Goal: Information Seeking & Learning: Learn about a topic

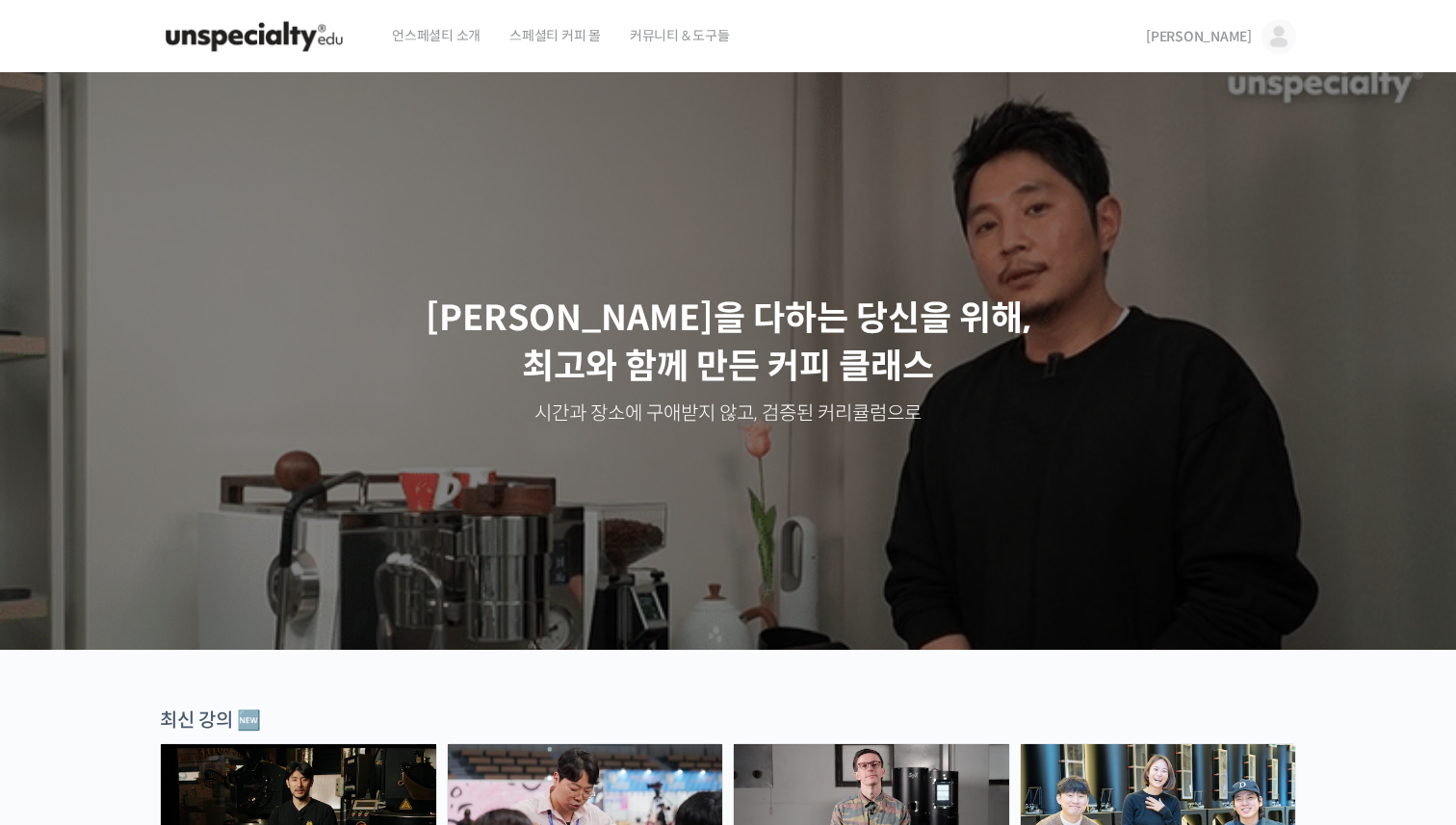
click at [1255, 44] on link "[PERSON_NAME]" at bounding box center [1221, 36] width 150 height 73
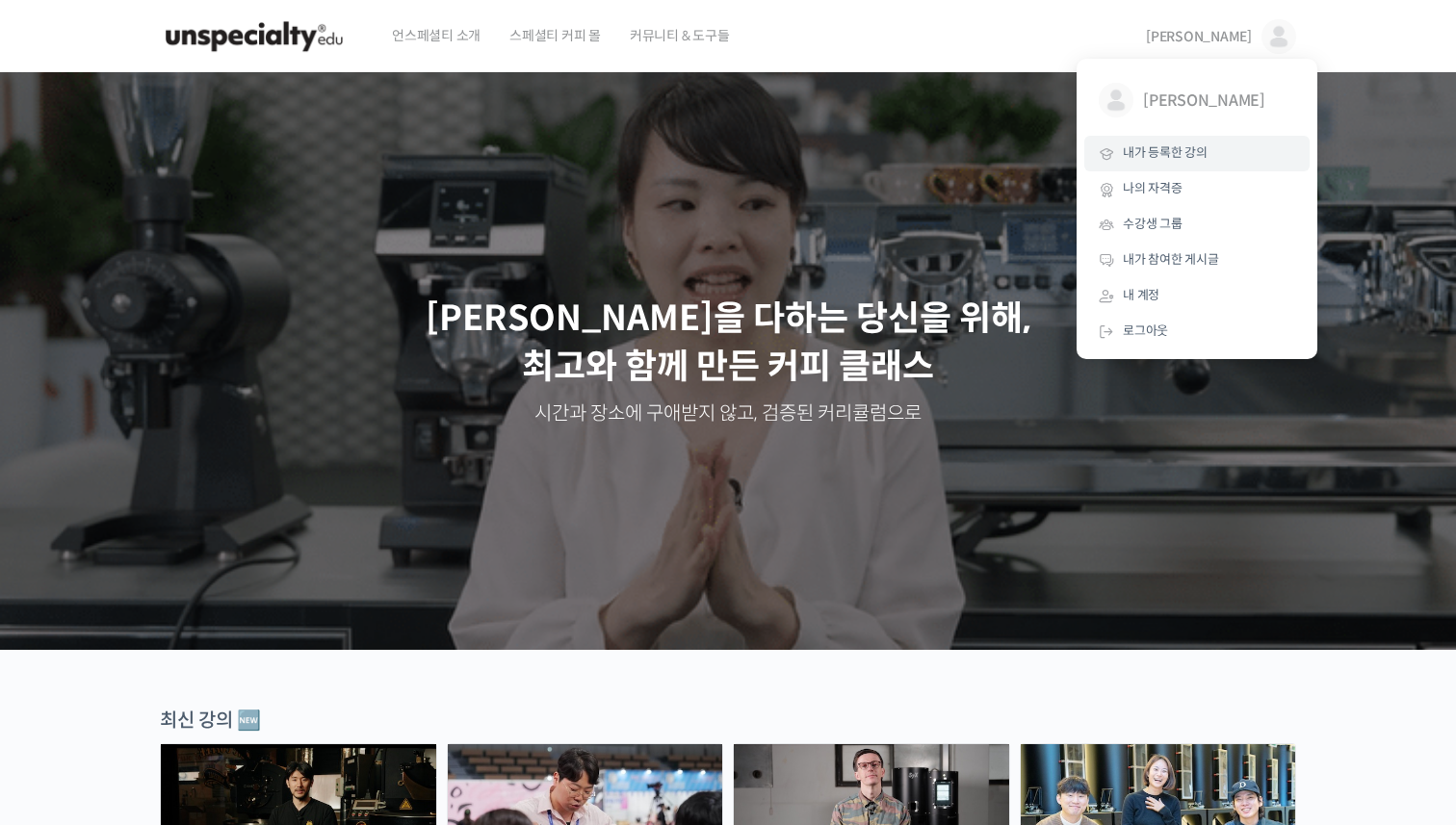
click at [1189, 160] on span "내가 등록한 강의" at bounding box center [1165, 153] width 85 height 17
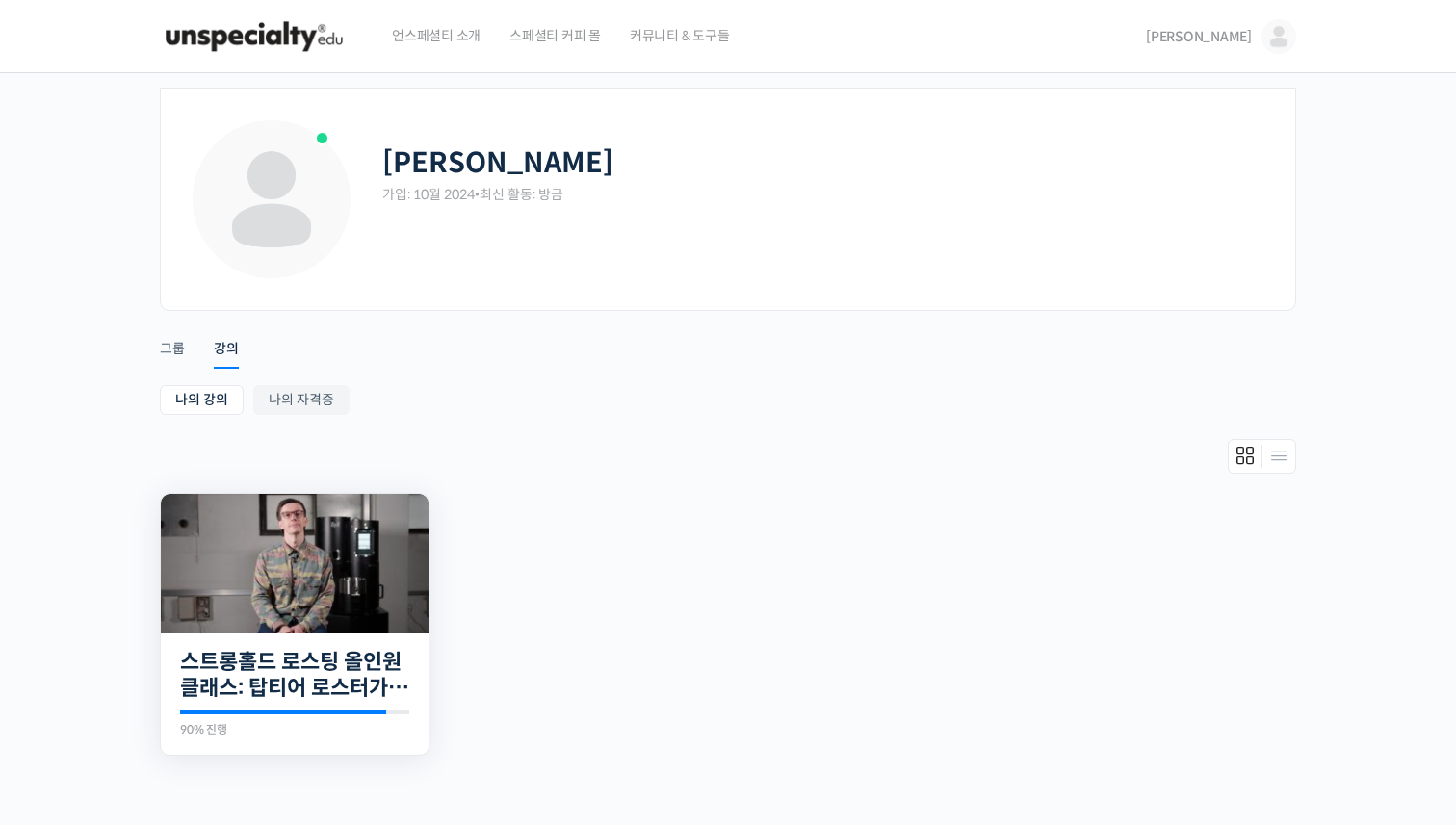
click at [299, 572] on img at bounding box center [295, 564] width 268 height 140
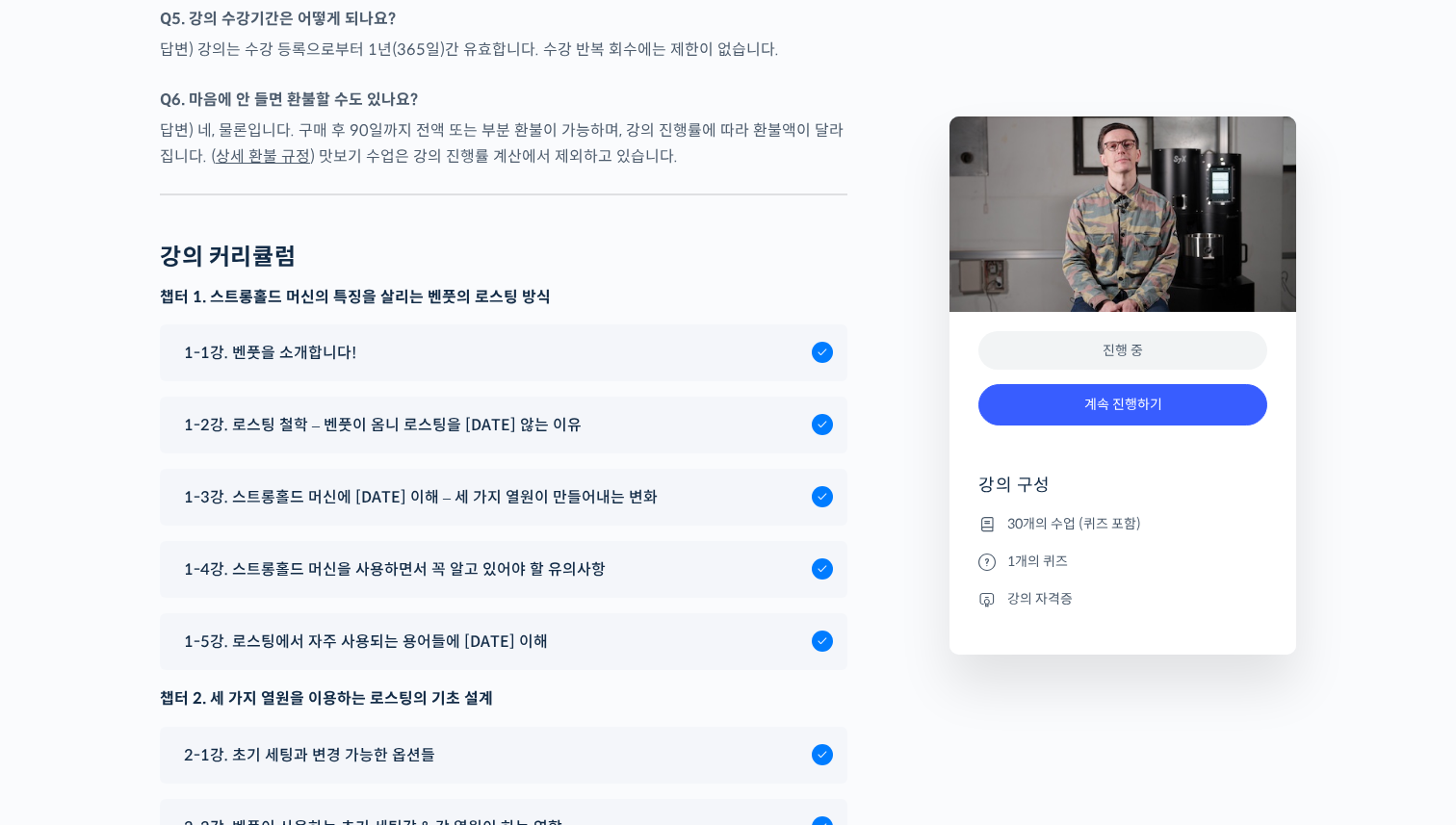
scroll to position [9114, 0]
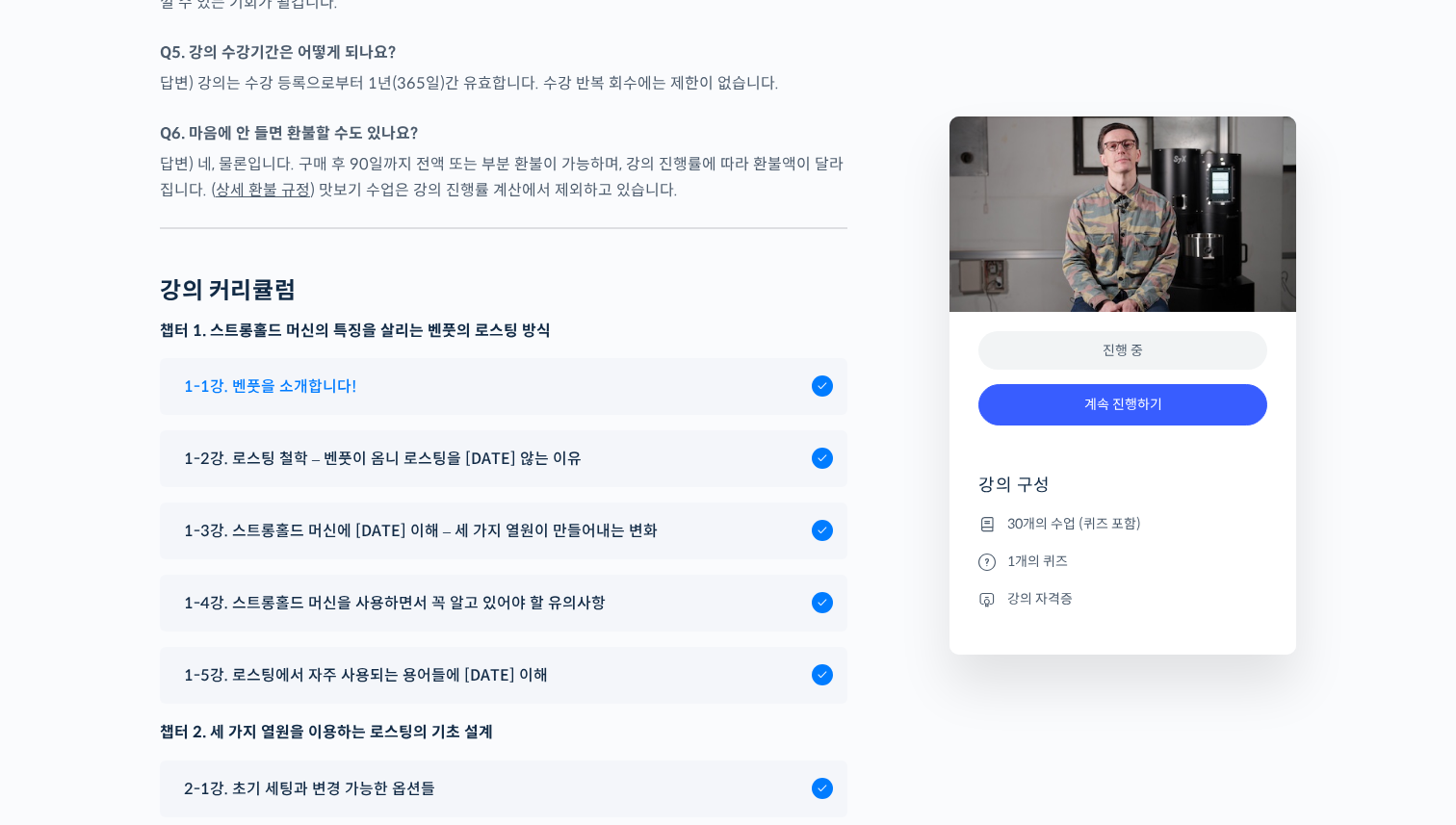
click at [287, 399] on span "1-1강. 벤풋을 소개합니다!" at bounding box center [270, 386] width 173 height 26
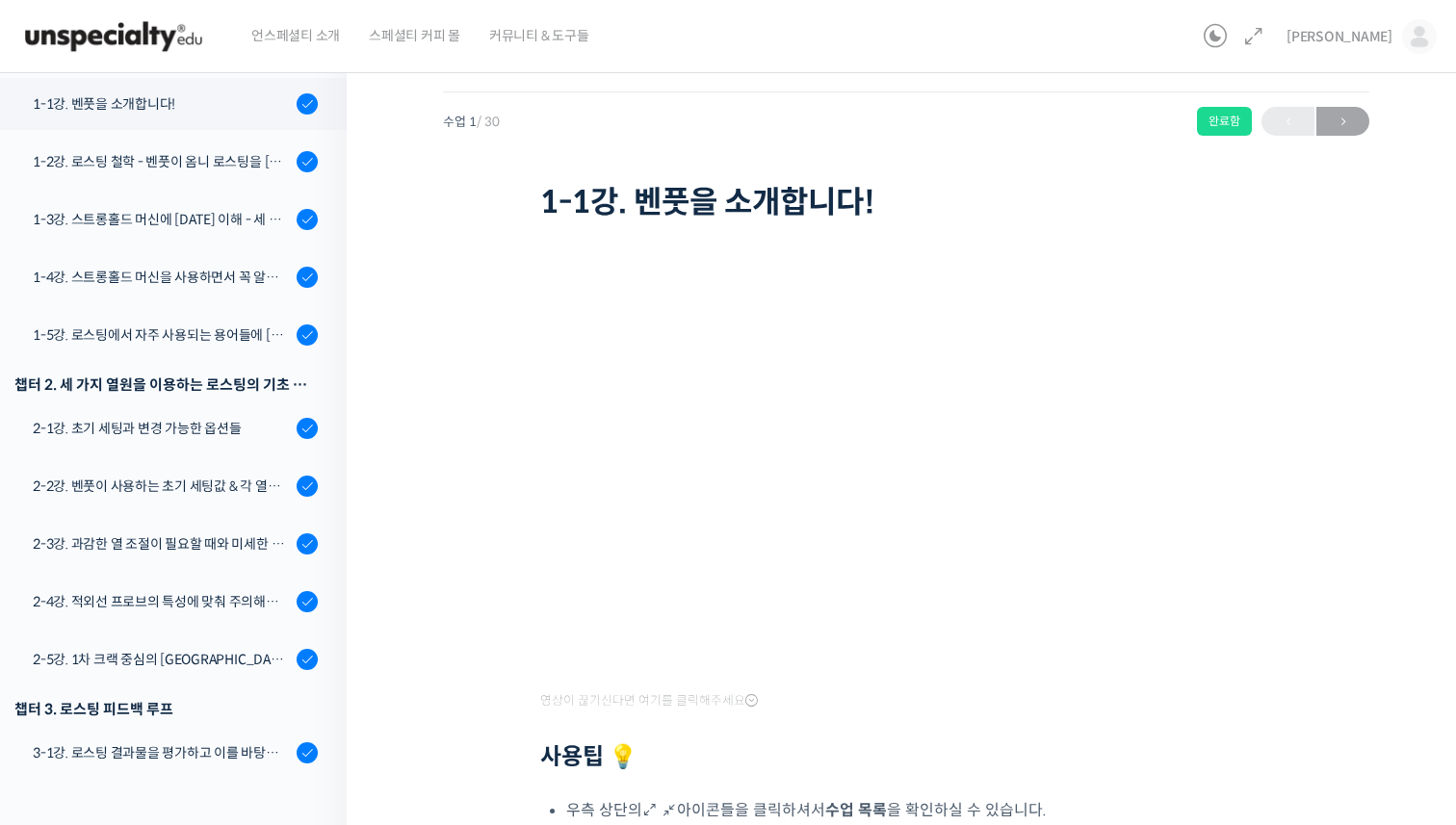
scroll to position [49, 0]
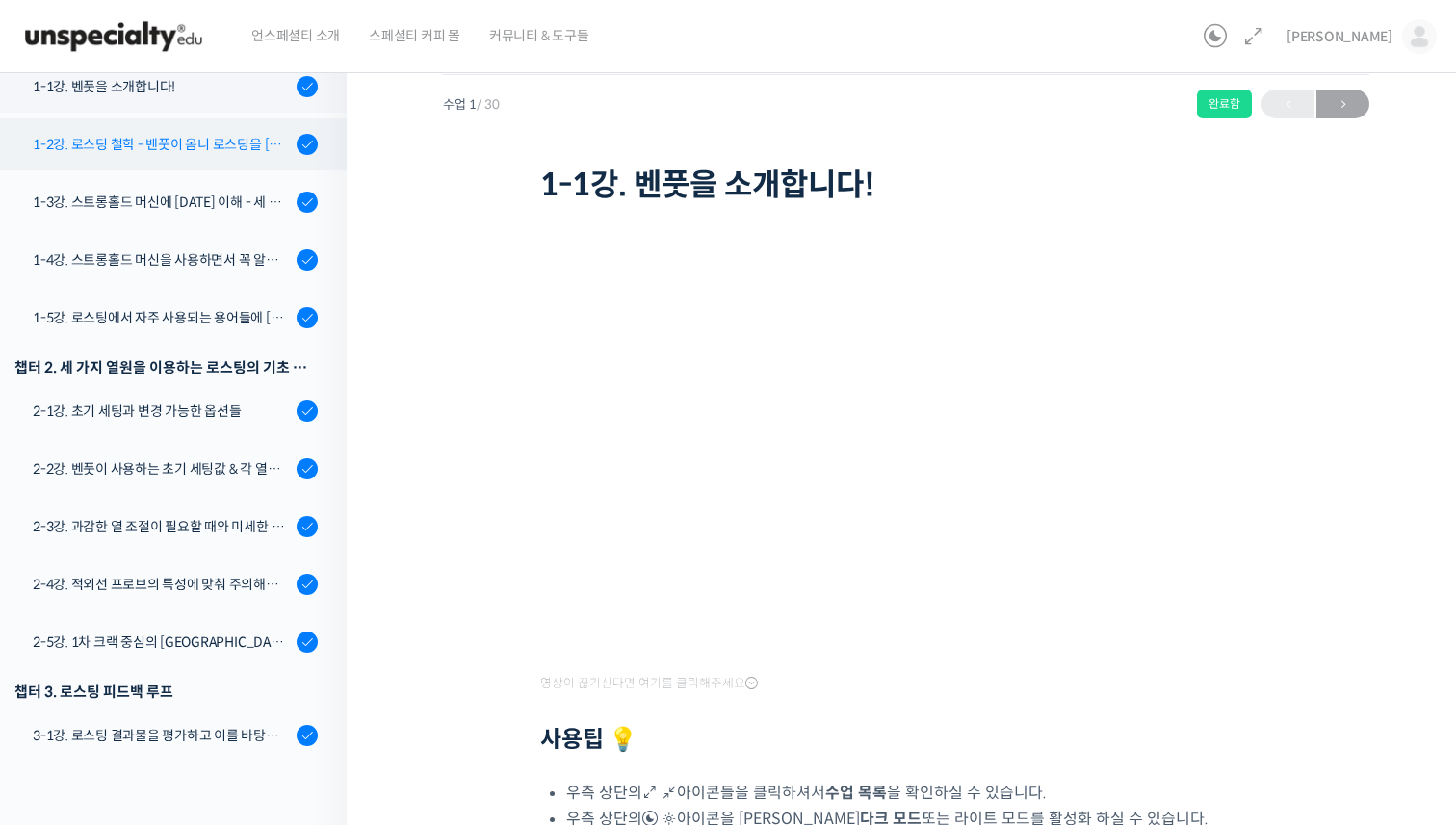
click at [96, 146] on div "1-2강. 로스팅 철학 - 벤풋이 옴니 로스팅을 하지 않는 이유" at bounding box center [162, 144] width 258 height 21
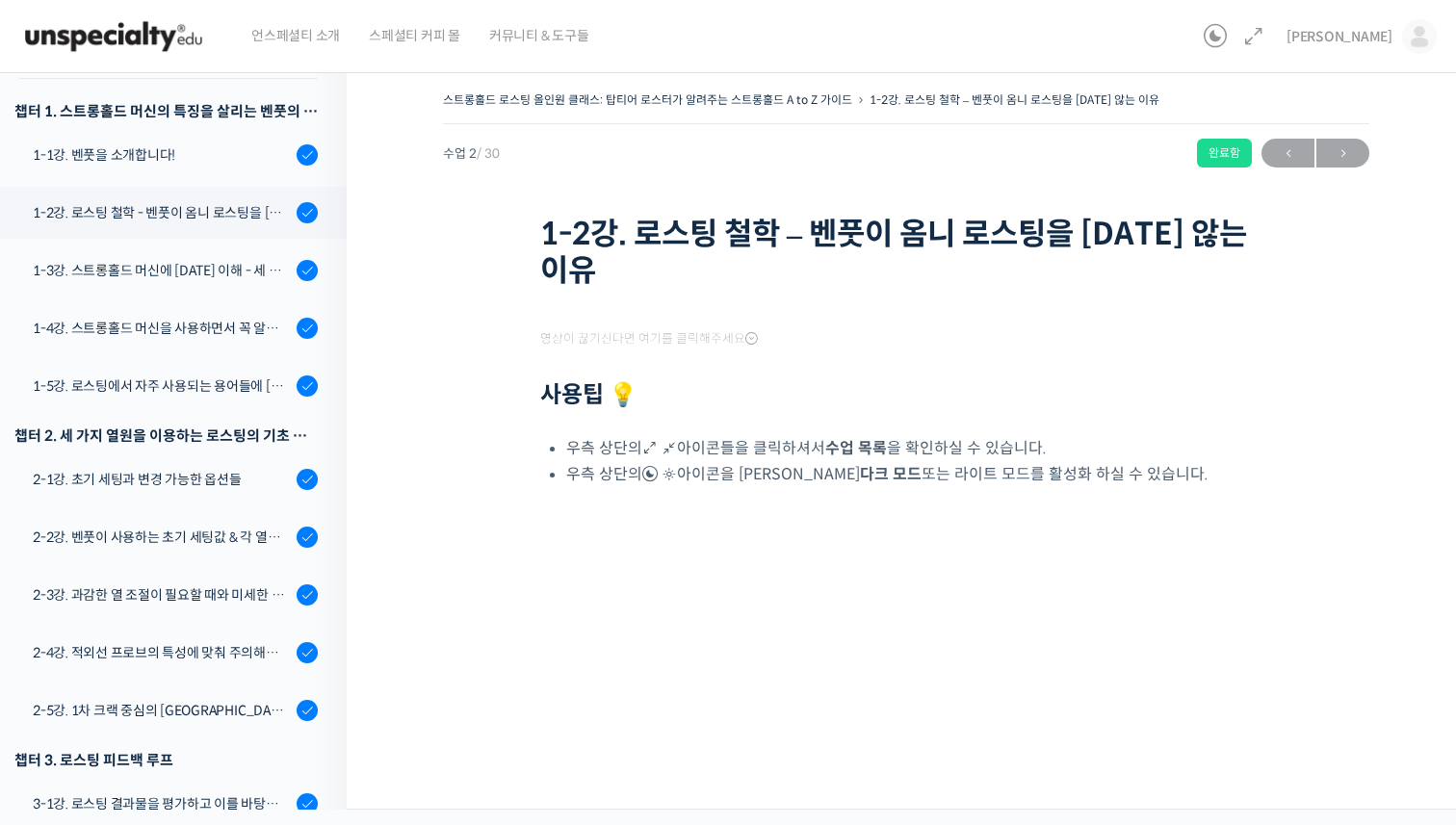
scroll to position [368, 0]
